Goal: Task Accomplishment & Management: Manage account settings

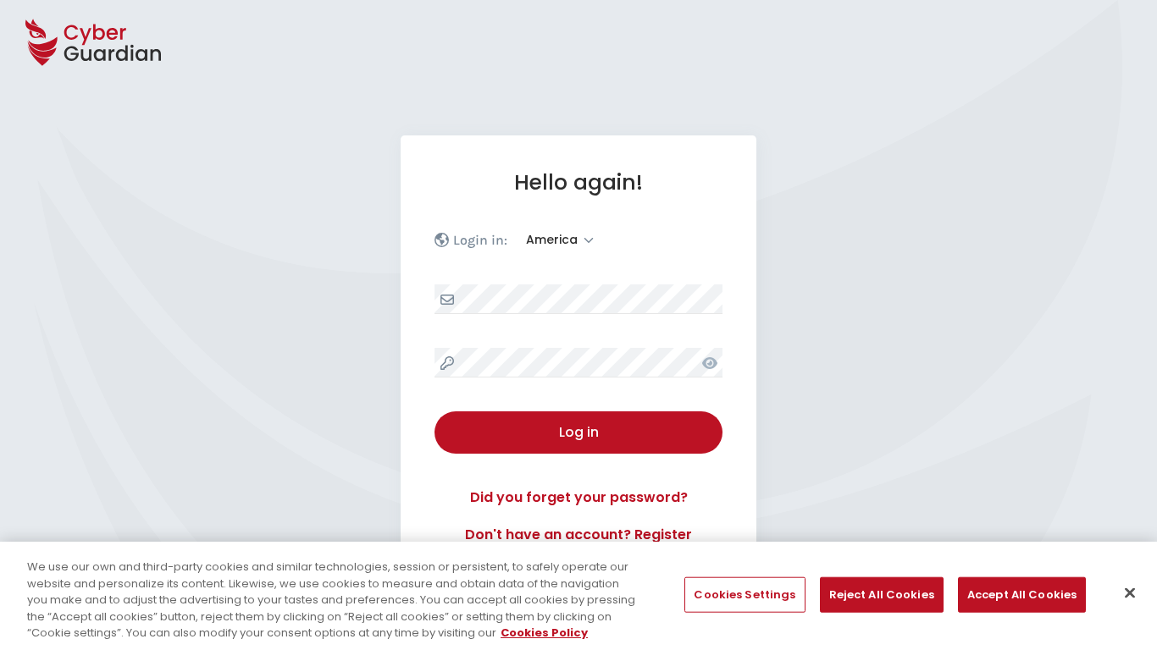
select select "America"
select select "English"
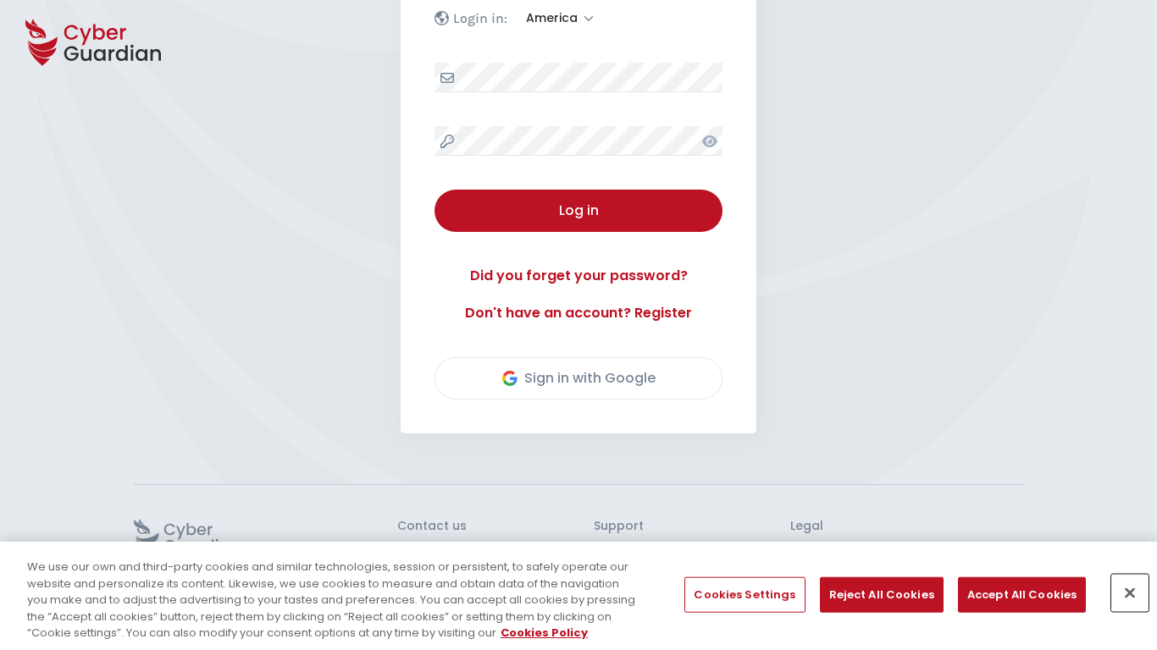
click at [1129, 593] on button "Close" at bounding box center [1129, 593] width 37 height 37
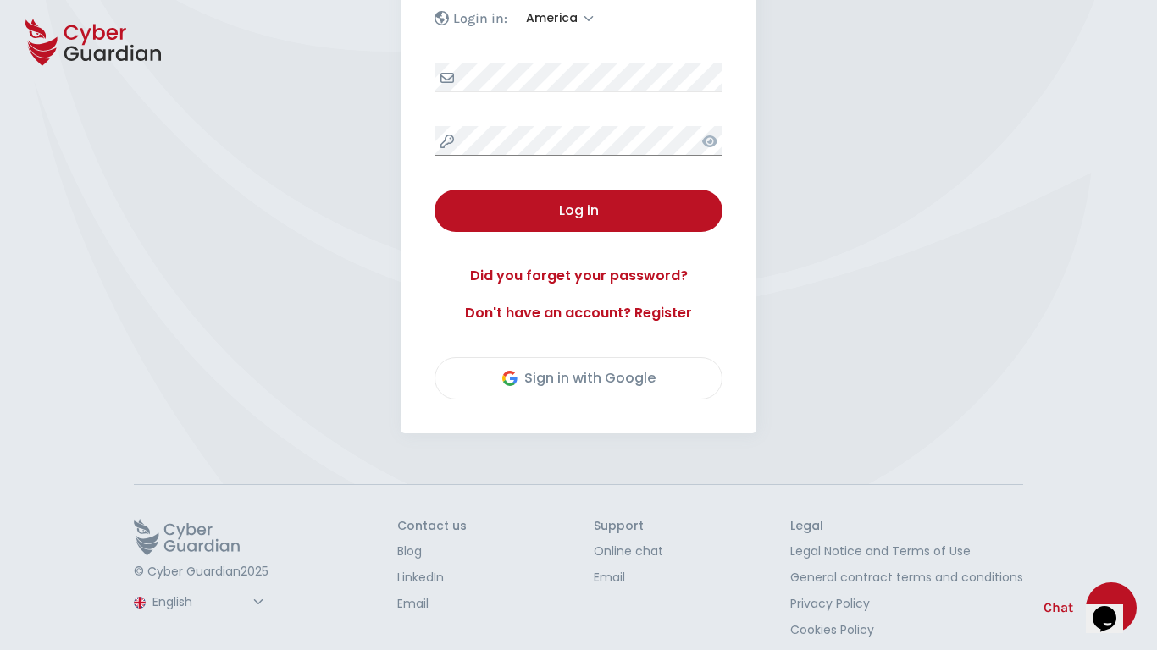
scroll to position [236, 0]
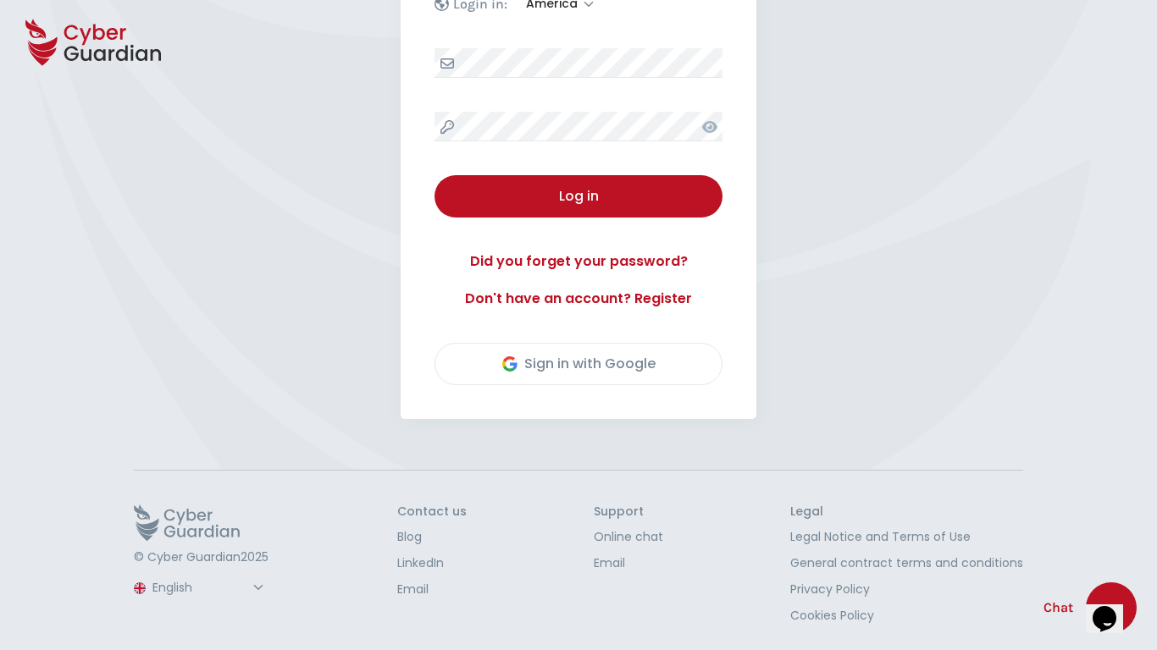
click at [434, 175] on button "Log in" at bounding box center [578, 196] width 288 height 42
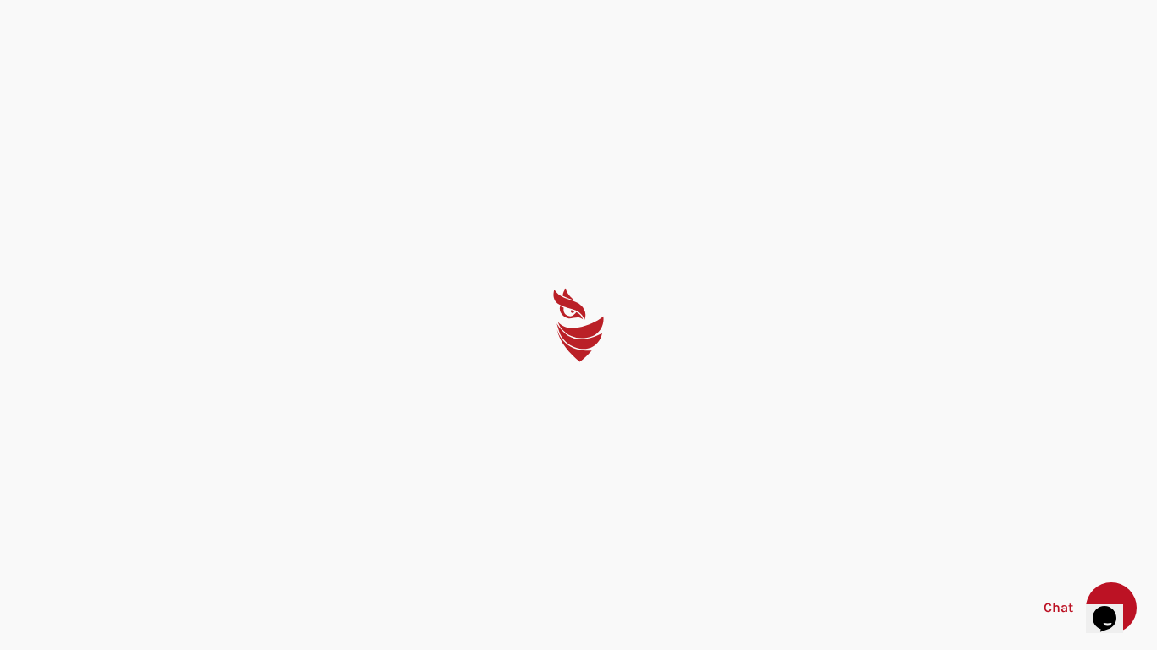
select select "English"
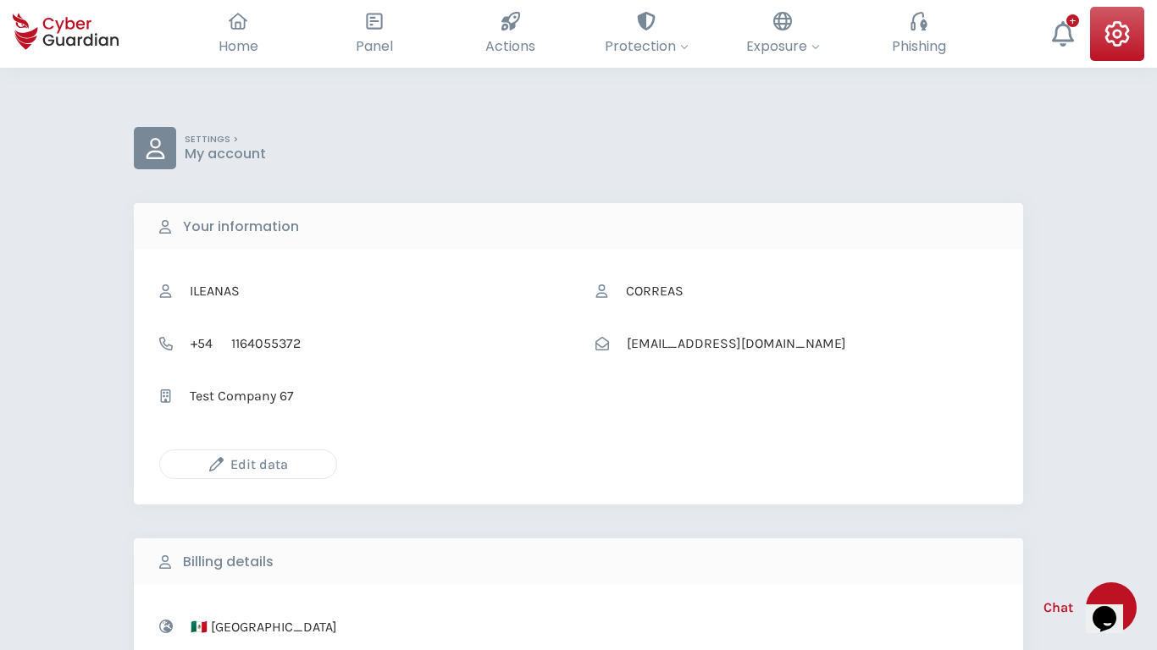
click at [216, 464] on icon "button" at bounding box center [216, 464] width 14 height 14
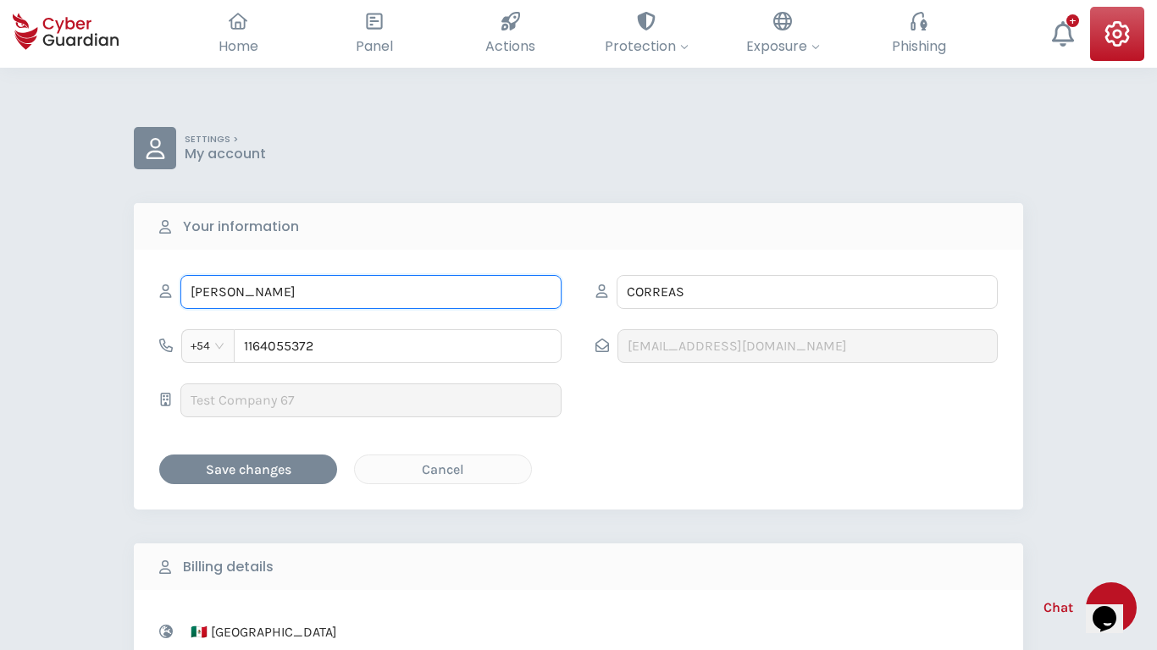
type input "Jensen"
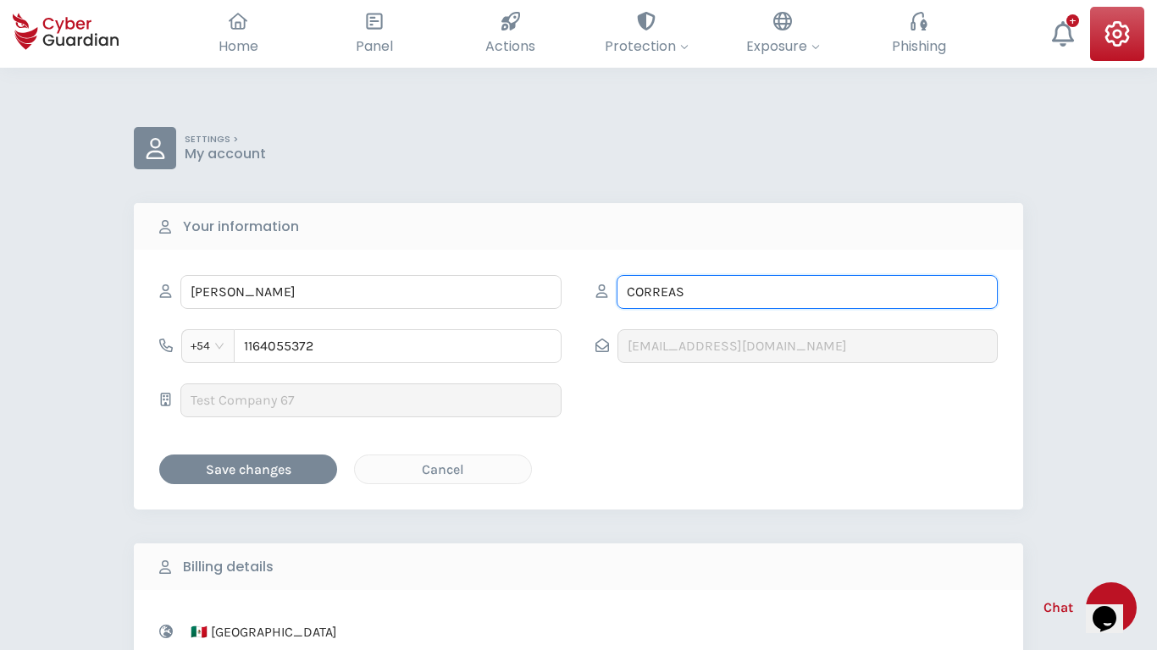
type input "Hand"
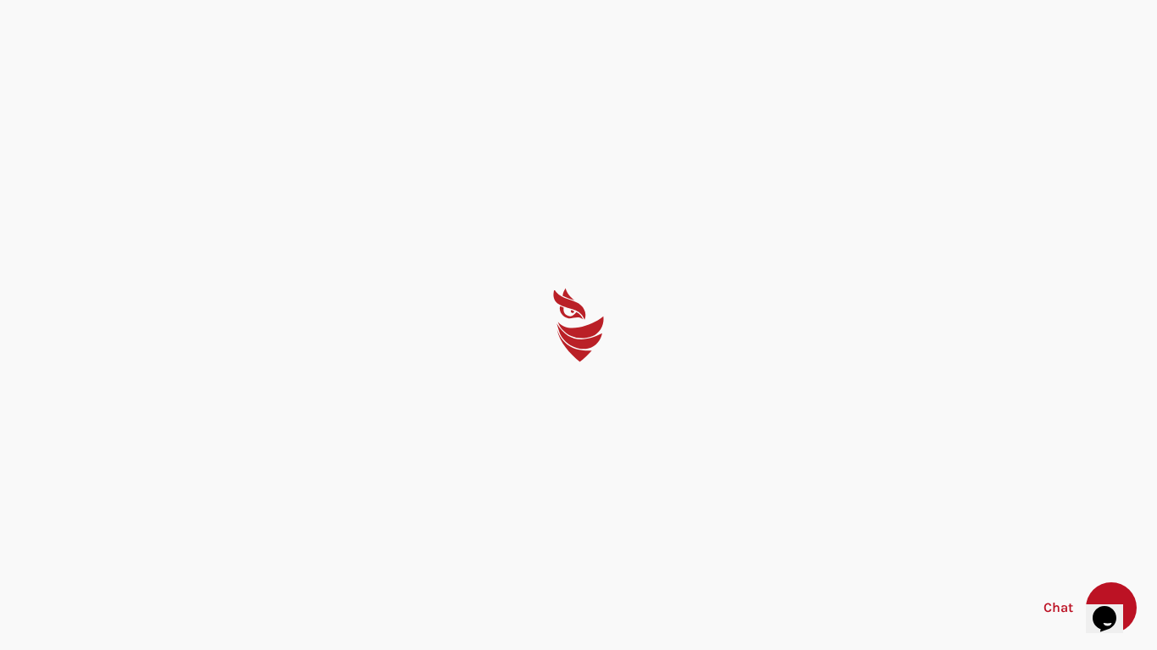
select select "English"
